Goal: Transaction & Acquisition: Obtain resource

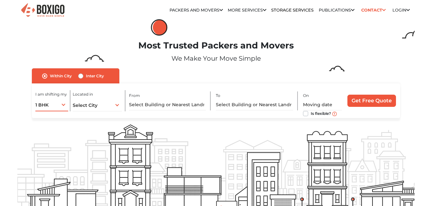
click at [61, 105] on div "1 BHK 1 BHK 2 BHK 3 BHK 3 + BHK FEW ITEMS" at bounding box center [51, 104] width 32 height 13
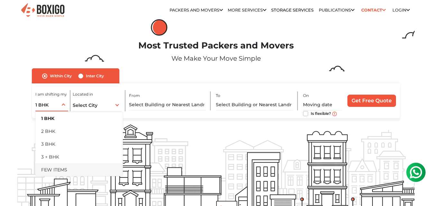
click at [80, 171] on li "FEW ITEMS" at bounding box center [78, 170] width 87 height 13
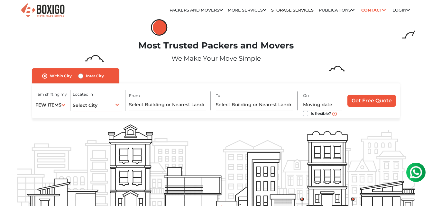
click at [102, 101] on div "Select City Select City [GEOGRAPHIC_DATA] [GEOGRAPHIC_DATA] [GEOGRAPHIC_DATA] […" at bounding box center [97, 104] width 49 height 13
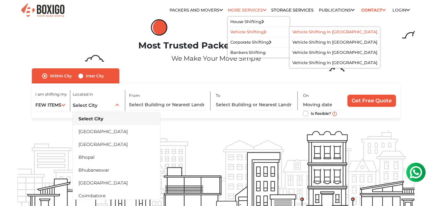
click at [304, 31] on link "Vehicle Shifting in [GEOGRAPHIC_DATA]" at bounding box center [334, 32] width 85 height 5
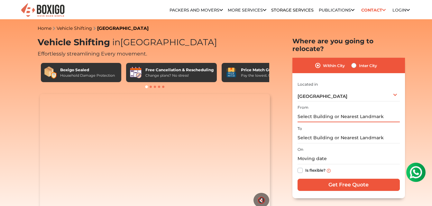
click at [357, 111] on input "text" at bounding box center [348, 116] width 102 height 11
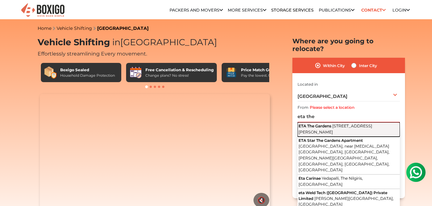
click at [357, 122] on button "ETA The Gardens 13th Main Road, Keshava Nagar, Binnipete, Bengaluru, Karnataka" at bounding box center [348, 129] width 102 height 14
type input "ETA The Gardens, 13th Main Road, Keshava Nagar, Binnipete, Bengaluru, Karnataka"
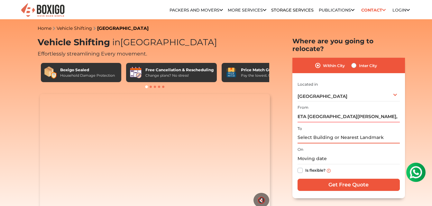
click at [355, 132] on input "text" at bounding box center [348, 137] width 102 height 11
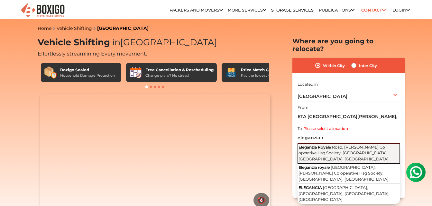
click at [364, 145] on span "Road, Sonal Co operative Hsg Society, Manish Nagar, D.N.Nagar, Andheri West, Mu…" at bounding box center [343, 153] width 90 height 17
type input "Eleganzia Royale, Road, Sonal Co operative Hsg Society, Manish Nagar, D.N.Nagar…"
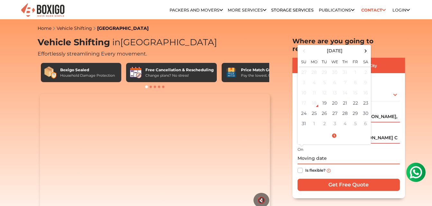
click at [358, 153] on input "text" at bounding box center [348, 158] width 102 height 11
click at [305, 167] on label "Is flexible?" at bounding box center [315, 170] width 20 height 7
click at [300, 167] on input "Is flexible?" at bounding box center [299, 170] width 5 height 6
checkbox input "true"
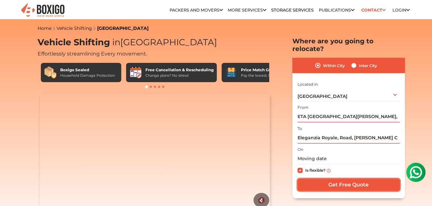
click at [364, 179] on input "Get Free Quote" at bounding box center [348, 185] width 102 height 12
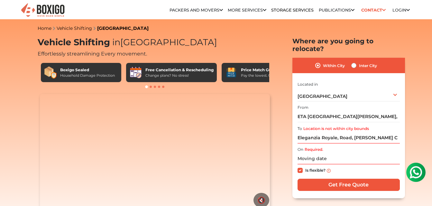
click at [359, 62] on label "Inter City" at bounding box center [368, 66] width 18 height 8
click at [353, 62] on input "Inter City" at bounding box center [353, 65] width 5 height 6
radio input "true"
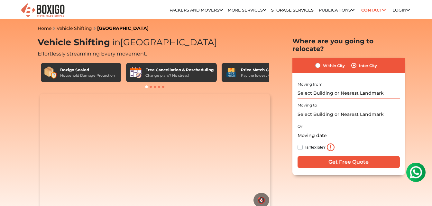
click at [345, 88] on input "text" at bounding box center [348, 93] width 102 height 11
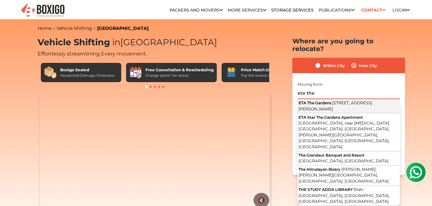
drag, startPoint x: 345, startPoint y: 83, endPoint x: 343, endPoint y: 97, distance: 14.0
click at [343, 97] on div "Moving from eta the ETA The Gardens 13th Main Road, Keshava Nagar, Binnipete, B…" at bounding box center [348, 89] width 102 height 19
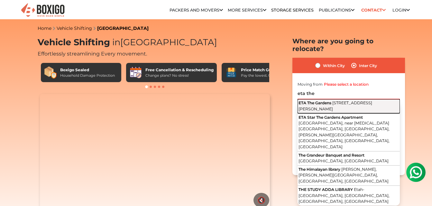
click at [345, 103] on span "13th Main Road, Keshava Nagar, Binnipete, Bengaluru, Karnataka" at bounding box center [335, 106] width 74 height 11
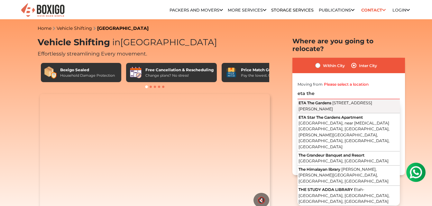
type input "ETA The Gardens, 13th Main Road, Keshava Nagar, Binnipete, Bengaluru, Karnataka"
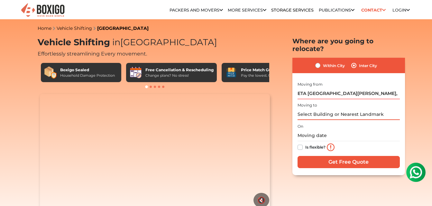
click at [343, 109] on input "text" at bounding box center [348, 114] width 102 height 11
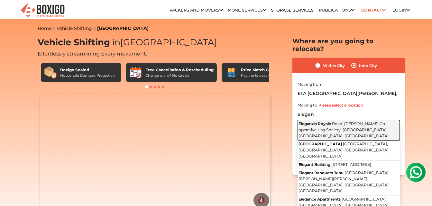
click at [362, 126] on button "Eleganzia Royale Road, Sonal Co operative Hsg Society, Manish Nagar, D.N.Nagar,…" at bounding box center [348, 130] width 102 height 20
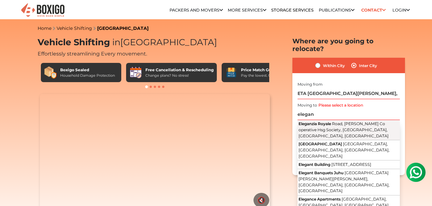
type input "Eleganzia Royale, Road, Sonal Co operative Hsg Society, Manish Nagar, D.N.Nagar…"
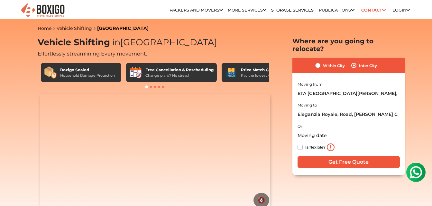
click at [305, 144] on label "Is flexible?" at bounding box center [315, 147] width 20 height 7
click at [298, 144] on input "Is flexible?" at bounding box center [299, 147] width 5 height 6
checkbox input "true"
click at [312, 156] on input "Get Free Quote" at bounding box center [348, 162] width 102 height 12
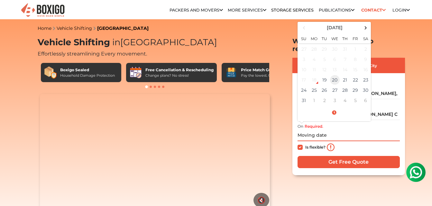
click at [337, 75] on td "20" at bounding box center [334, 80] width 10 height 10
type input "08/20/2025 12:00 AM"
click at [323, 75] on td "19" at bounding box center [324, 80] width 10 height 10
click at [326, 75] on td "19" at bounding box center [324, 80] width 10 height 10
click at [316, 75] on div "18" at bounding box center [314, 80] width 10 height 10
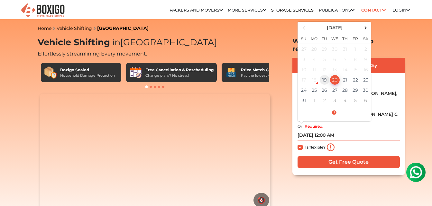
click at [324, 75] on td "19" at bounding box center [324, 80] width 10 height 10
click at [305, 144] on label "Is flexible?" at bounding box center [315, 147] width 20 height 7
click at [299, 144] on input "Is flexible?" at bounding box center [299, 147] width 5 height 6
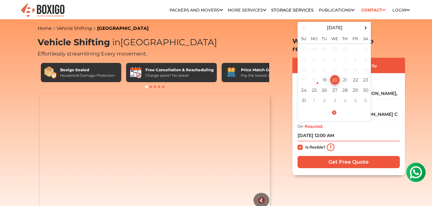
checkbox input "false"
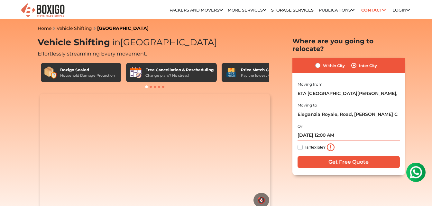
click at [325, 132] on input "08/20/2025 12:00 AM" at bounding box center [348, 135] width 102 height 11
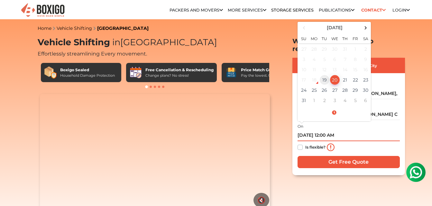
click at [323, 75] on td "19" at bounding box center [324, 80] width 10 height 10
click at [345, 75] on td "21" at bounding box center [345, 80] width 10 height 10
click at [326, 75] on td "19" at bounding box center [324, 80] width 10 height 10
click at [334, 75] on td "20" at bounding box center [334, 80] width 10 height 10
type input "08/20/2025 12:00 AM"
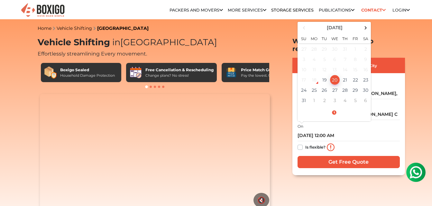
click at [305, 144] on label "Is flexible?" at bounding box center [315, 147] width 20 height 7
click at [298, 144] on input "Is flexible?" at bounding box center [299, 147] width 5 height 6
checkbox input "true"
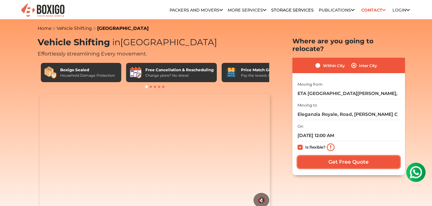
click at [309, 156] on input "Get Free Quote" at bounding box center [348, 162] width 102 height 12
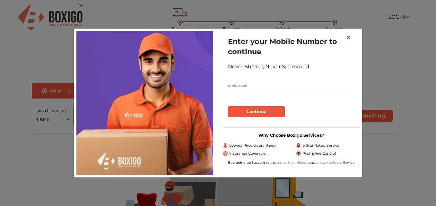
click at [350, 37] on span "×" at bounding box center [348, 37] width 4 height 9
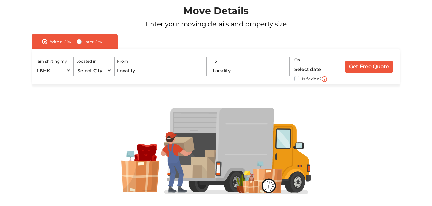
scroll to position [61, 0]
